Goal: Use online tool/utility: Utilize a website feature to perform a specific function

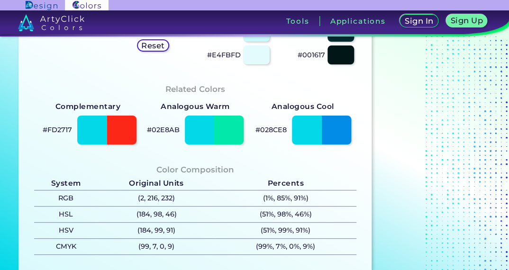
scroll to position [249, 0]
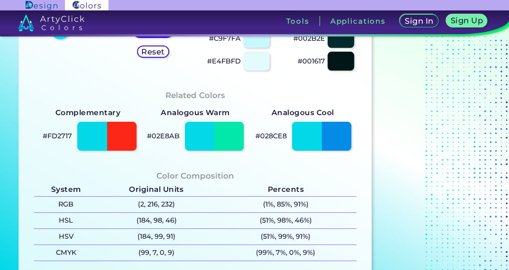
click at [75, 139] on div "#FD2717" at bounding box center [88, 136] width 108 height 34
click at [104, 134] on div at bounding box center [107, 135] width 60 height 29
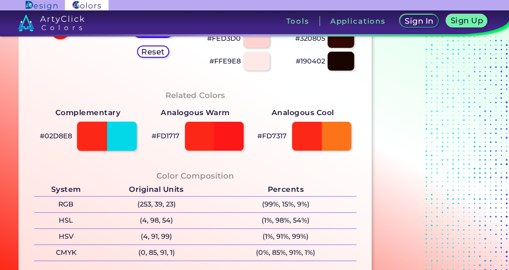
click at [98, 133] on div at bounding box center [107, 135] width 60 height 29
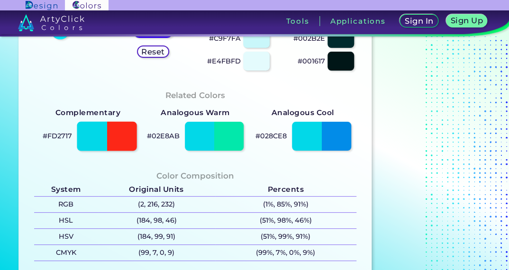
click at [94, 132] on div at bounding box center [107, 135] width 60 height 29
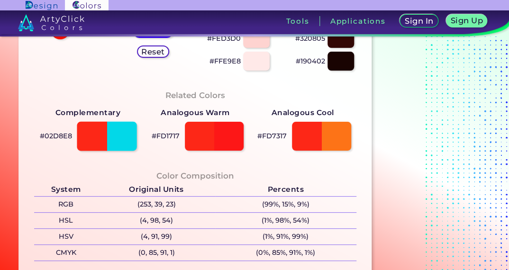
click at [94, 132] on div at bounding box center [107, 135] width 60 height 29
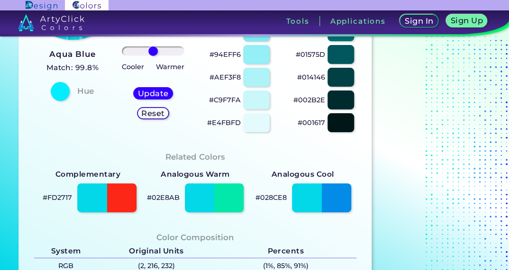
scroll to position [193, 0]
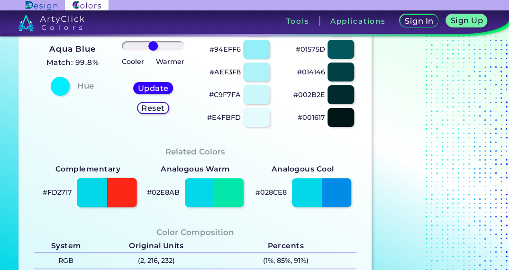
click at [116, 190] on div at bounding box center [107, 192] width 60 height 29
type input "#fd2717"
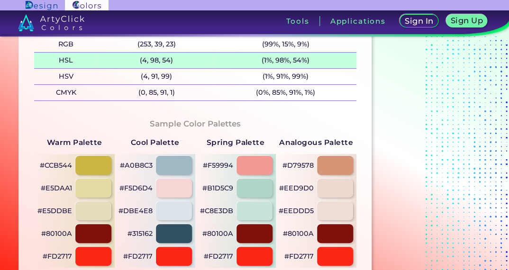
scroll to position [447, 0]
